Goal: Register for event/course

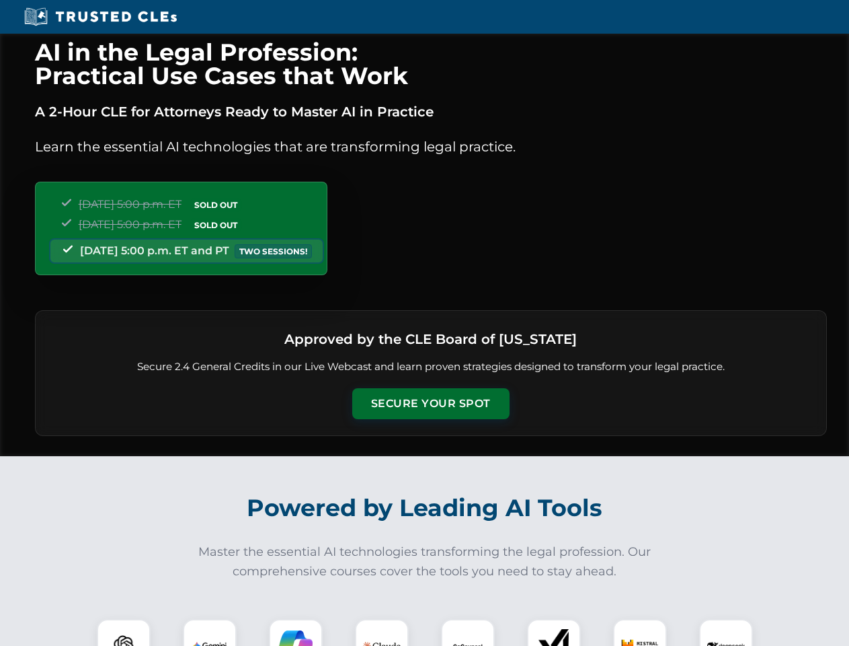
click at [430, 403] on button "Secure Your Spot" at bounding box center [430, 403] width 157 height 31
click at [124, 632] on img at bounding box center [123, 645] width 39 height 39
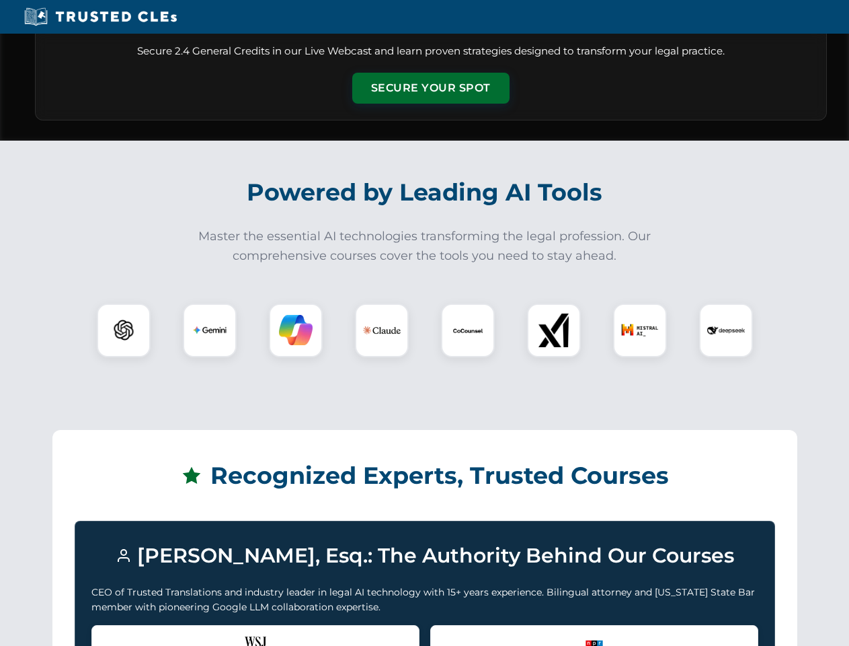
click at [210, 632] on div "Recognized by the WSJ [PERSON_NAME] was featured for his expertise in AI legal …" at bounding box center [255, 652] width 328 height 54
